Goal: Information Seeking & Learning: Learn about a topic

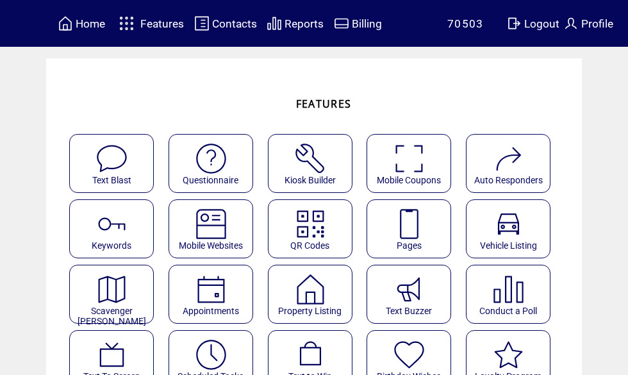
click at [299, 26] on span "Reports" at bounding box center [304, 23] width 39 height 13
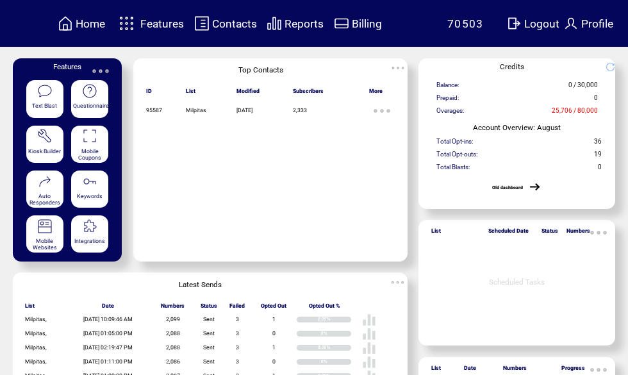
click at [308, 28] on span "Reports" at bounding box center [304, 23] width 39 height 13
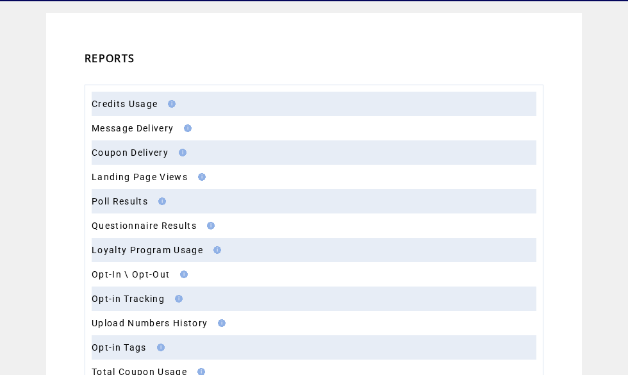
scroll to position [62, 0]
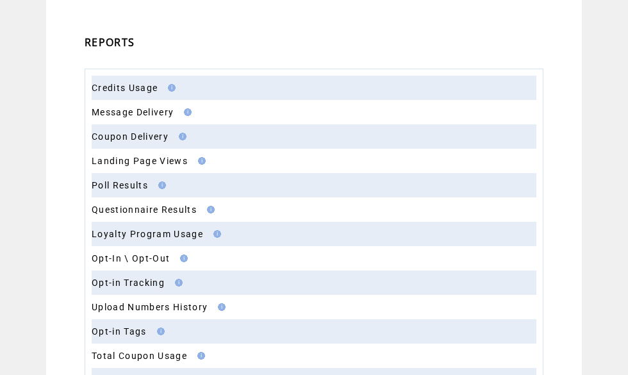
click at [137, 261] on link "Opt-In \ Opt-Out" at bounding box center [131, 258] width 78 height 10
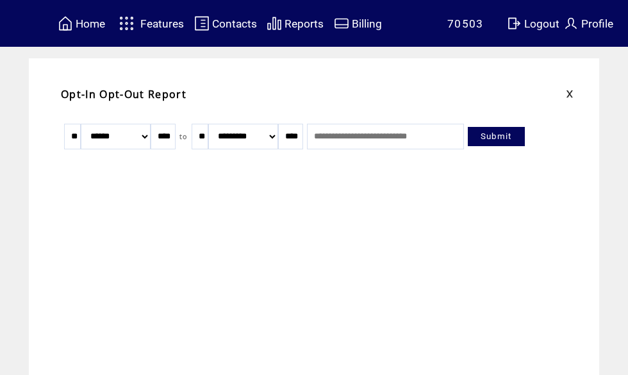
click at [298, 24] on span "Reports" at bounding box center [304, 23] width 39 height 13
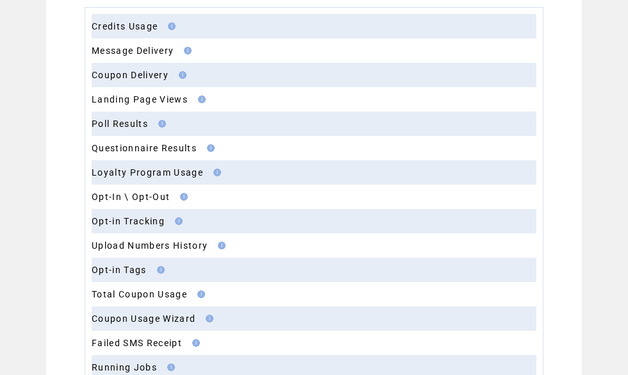
scroll to position [124, 0]
click at [133, 223] on link "Opt-in Tracking" at bounding box center [128, 220] width 73 height 10
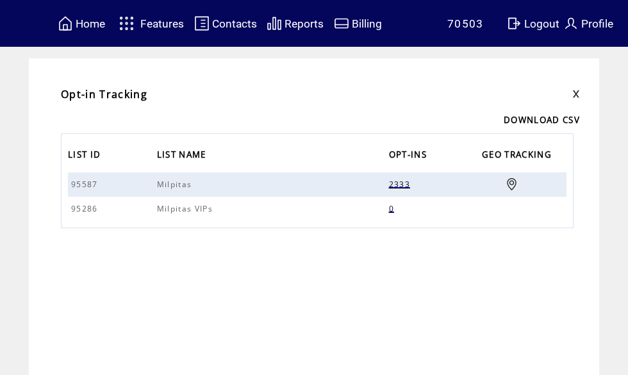
click at [506, 187] on link at bounding box center [512, 184] width 12 height 12
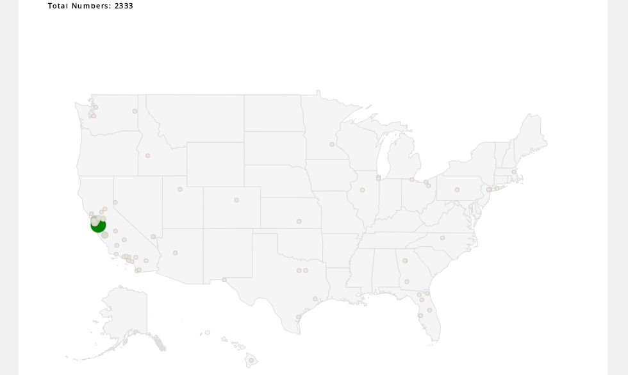
scroll to position [196, 0]
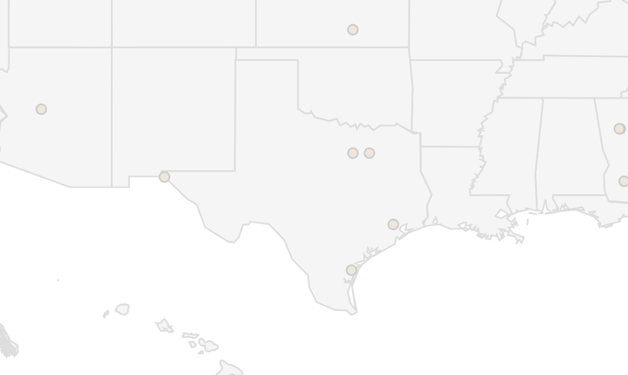
click at [226, 189] on icon "A chart." at bounding box center [278, 238] width 105 height 99
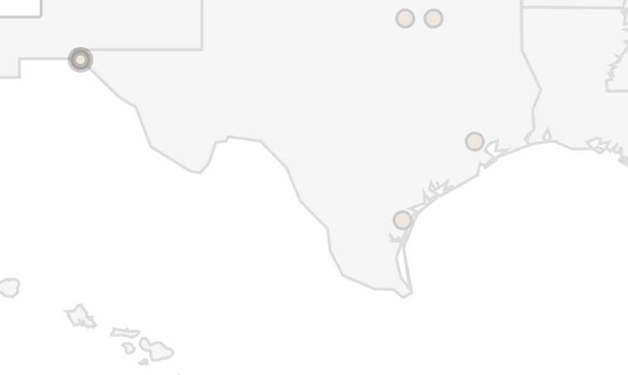
click at [226, 231] on circle "A chart." at bounding box center [228, 233] width 4 height 4
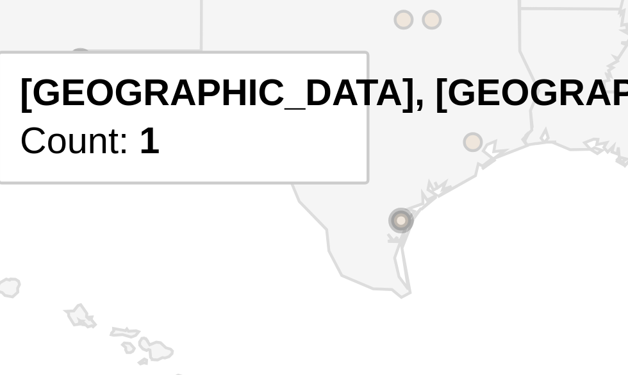
scroll to position [126, 0]
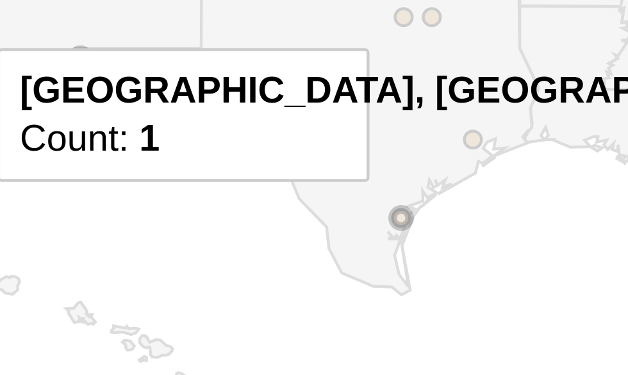
click at [298, 338] on circle "A chart." at bounding box center [300, 340] width 4 height 4
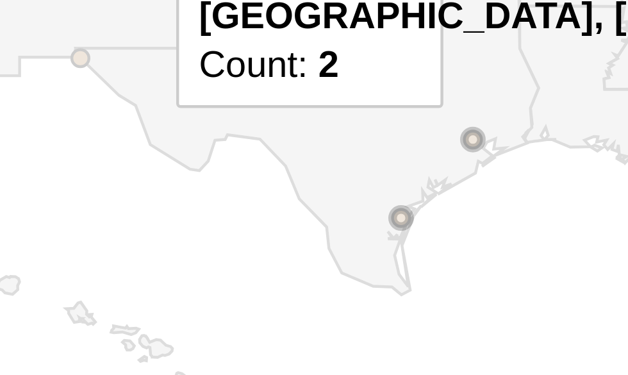
click at [314, 320] on circle "A chart." at bounding box center [316, 322] width 4 height 4
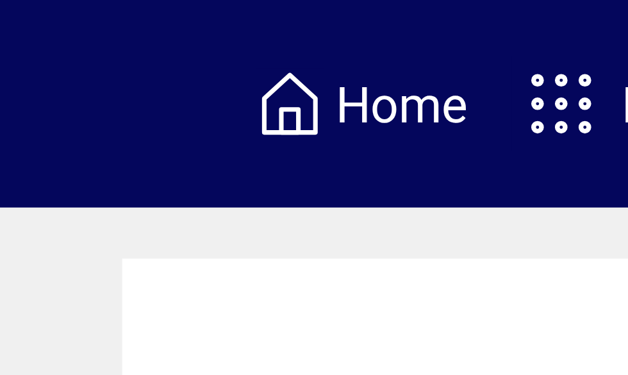
scroll to position [125, 0]
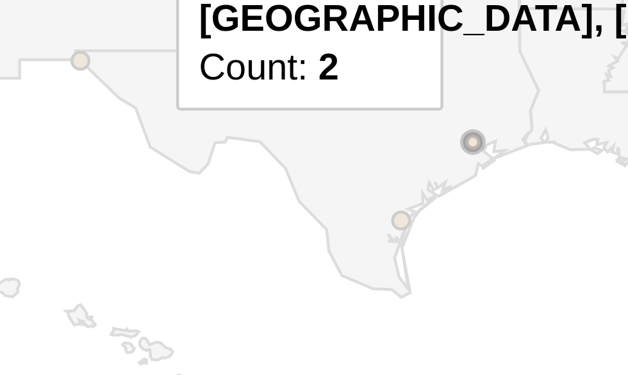
click at [118, 55] on rect "A chart." at bounding box center [319, 250] width 526 height 417
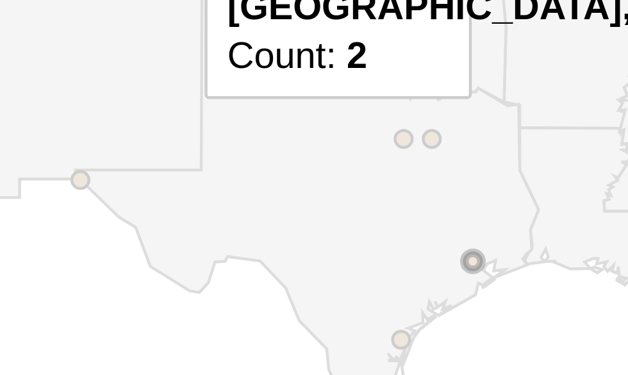
click at [226, 259] on icon "A chart." at bounding box center [278, 308] width 105 height 99
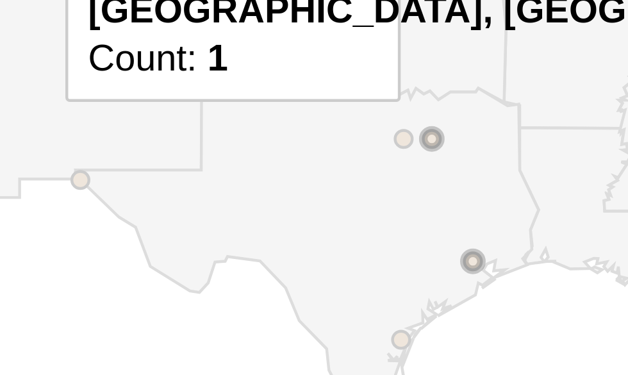
click at [305, 293] on circle "A chart." at bounding box center [307, 295] width 4 height 4
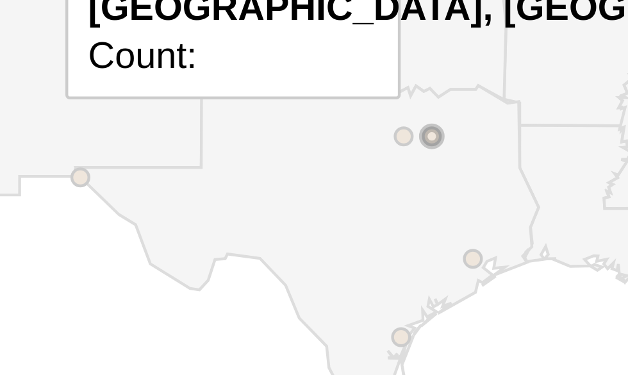
click at [299, 319] on circle "A chart." at bounding box center [301, 321] width 4 height 4
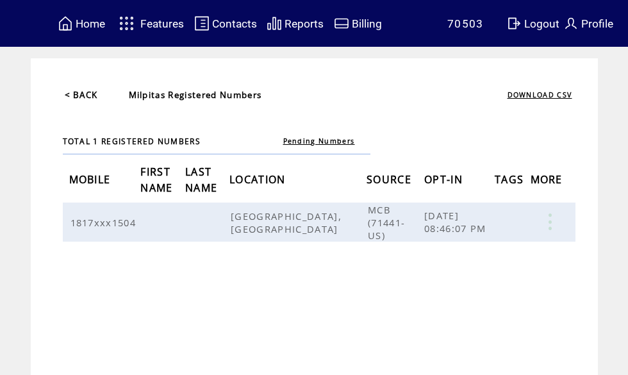
click at [91, 28] on span "Home" at bounding box center [90, 23] width 29 height 13
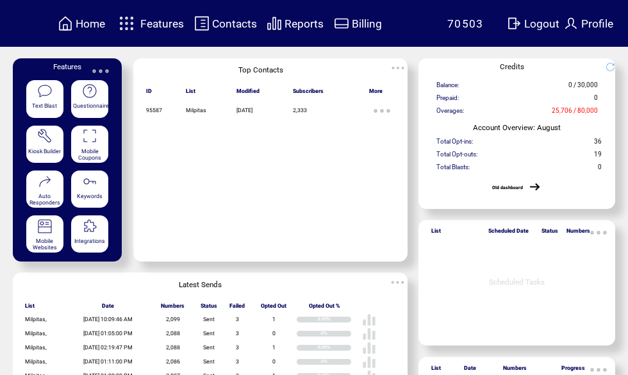
click at [155, 26] on span "Features" at bounding box center [162, 23] width 44 height 13
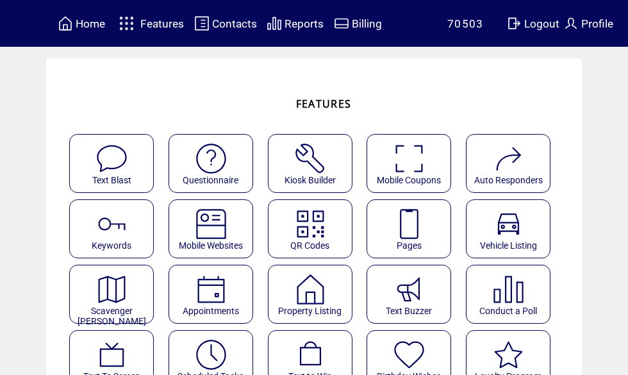
click at [419, 233] on img at bounding box center [409, 224] width 34 height 34
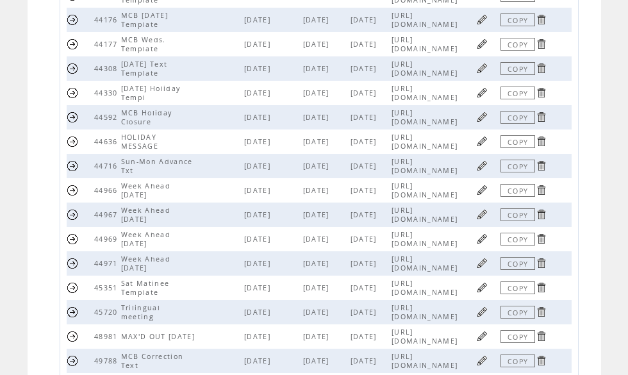
scroll to position [360, 0]
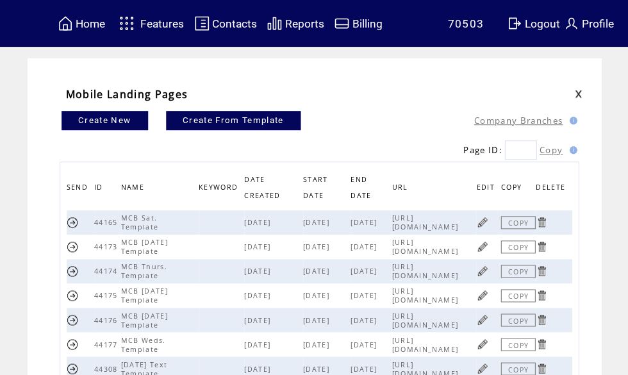
click at [85, 24] on span "Home" at bounding box center [90, 23] width 29 height 13
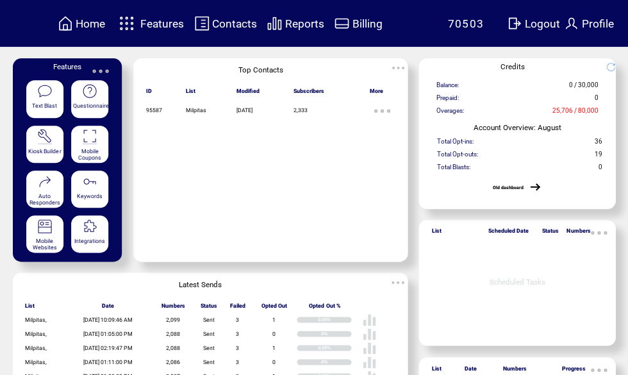
click at [0, 0] on span "Features" at bounding box center [0, 0] width 0 height 0
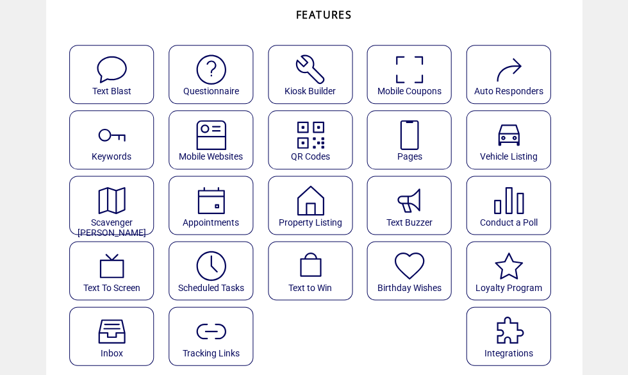
scroll to position [89, 0]
click at [217, 273] on img at bounding box center [211, 266] width 34 height 34
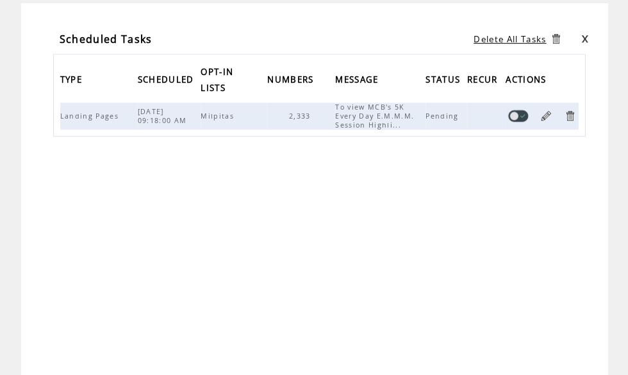
scroll to position [59, 0]
click at [550, 115] on link at bounding box center [546, 116] width 12 height 12
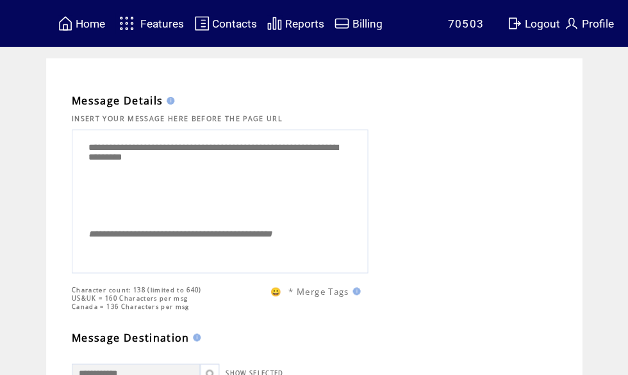
click at [301, 23] on span "Reports" at bounding box center [304, 23] width 39 height 13
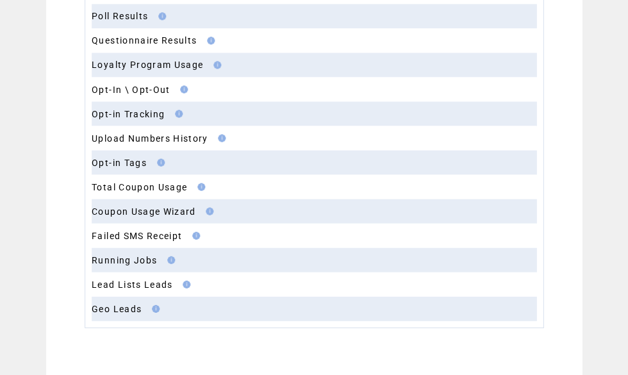
scroll to position [228, 0]
